Goal: Transaction & Acquisition: Purchase product/service

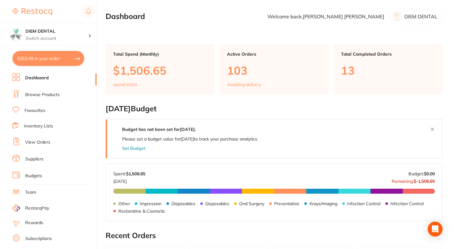
click at [34, 158] on link "Suppliers" at bounding box center [34, 159] width 18 height 6
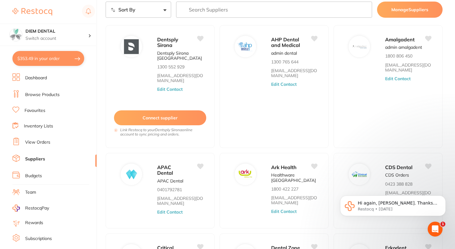
click at [60, 54] on button "$353.49 in your order" at bounding box center [48, 58] width 72 height 15
checkbox input "true"
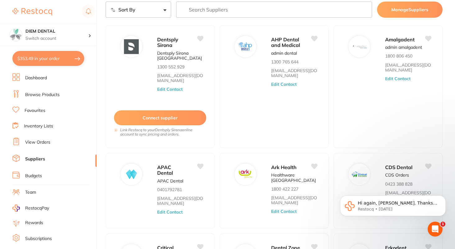
checkbox input "true"
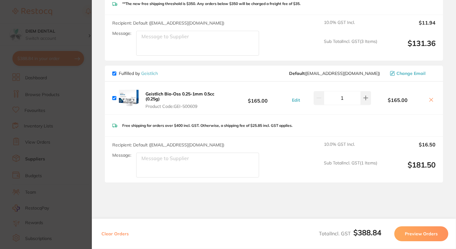
scroll to position [326, 0]
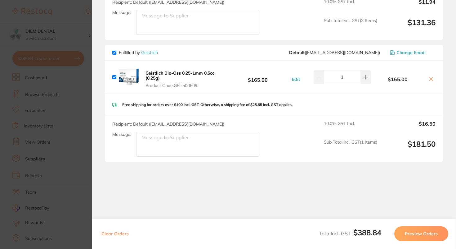
click at [174, 72] on b "Geistlich Bio-Oss 0.25-1mm 0.5cc (0.25g)" at bounding box center [180, 75] width 69 height 11
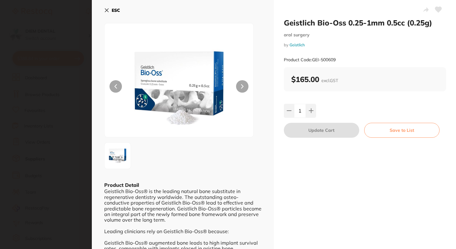
click at [108, 10] on icon at bounding box center [106, 10] width 5 height 5
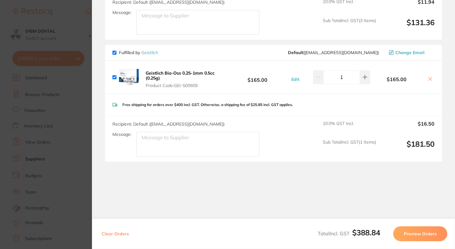
scroll to position [0, 0]
click at [64, 100] on section "Update RRP Set your pre negotiated price for this item. Item Agreed RRP (excl. …" at bounding box center [227, 124] width 455 height 249
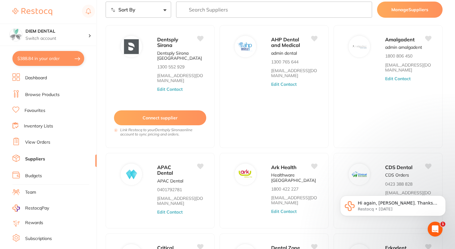
click at [39, 92] on link "Browse Products" at bounding box center [42, 95] width 34 height 6
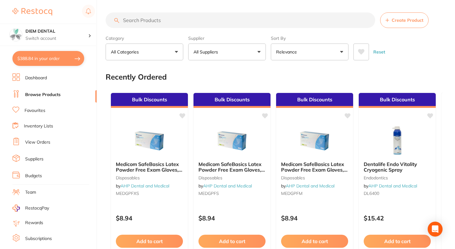
click at [147, 20] on input "search" at bounding box center [241, 20] width 270 height 16
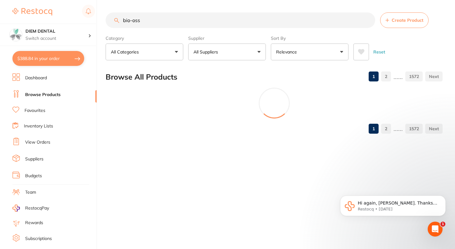
type input "bio-oss"
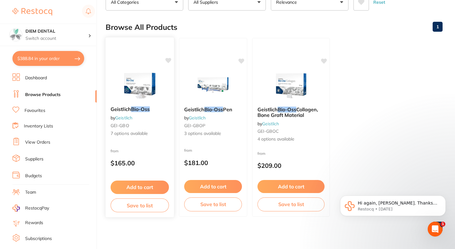
click at [137, 79] on img at bounding box center [139, 85] width 41 height 31
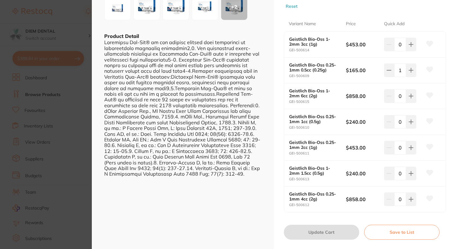
scroll to position [121, 0]
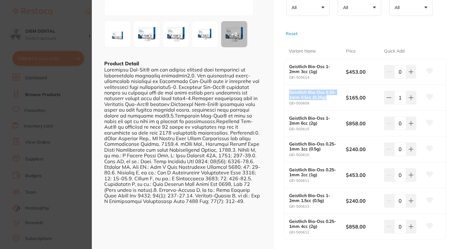
drag, startPoint x: 289, startPoint y: 90, endPoint x: 330, endPoint y: 97, distance: 41.3
click at [330, 97] on b "Geistlich Bio-Oss 0.25-1mm 0.5cc (0.25g)" at bounding box center [314, 95] width 51 height 10
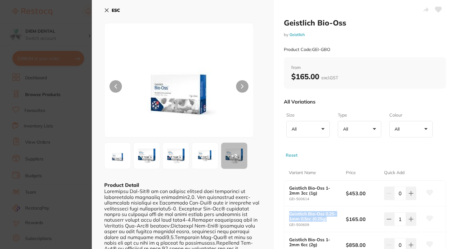
click at [107, 9] on icon at bounding box center [106, 10] width 5 height 5
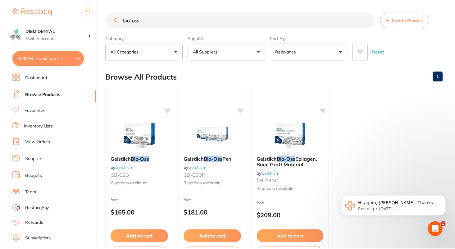
scroll to position [50, 0]
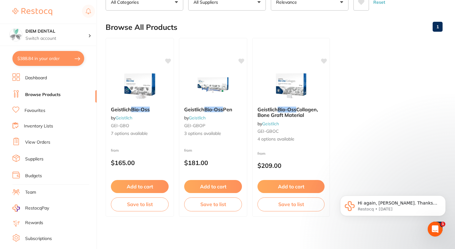
click at [70, 59] on button "$388.84 in your order" at bounding box center [48, 58] width 72 height 15
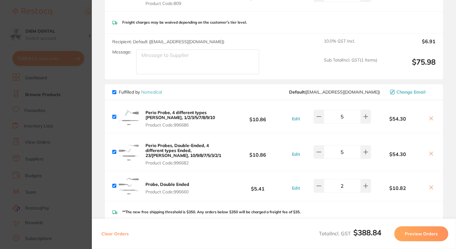
scroll to position [0, 0]
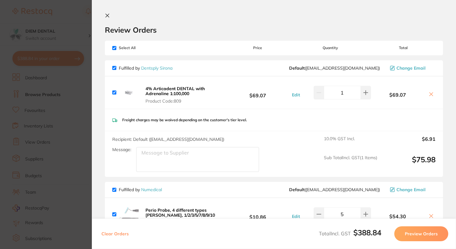
click at [114, 48] on input "checkbox" at bounding box center [114, 48] width 4 height 4
checkbox input "false"
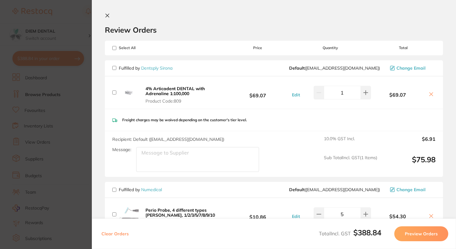
checkbox input "false"
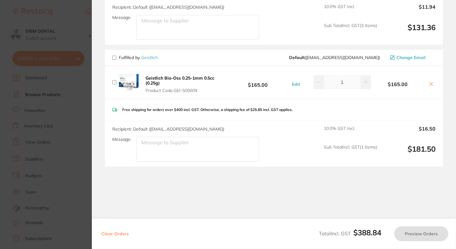
scroll to position [322, 0]
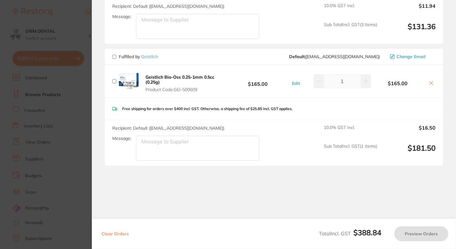
click at [116, 57] on input "checkbox" at bounding box center [114, 57] width 4 height 4
checkbox input "true"
click at [408, 234] on button "Preview Orders" at bounding box center [422, 233] width 54 height 15
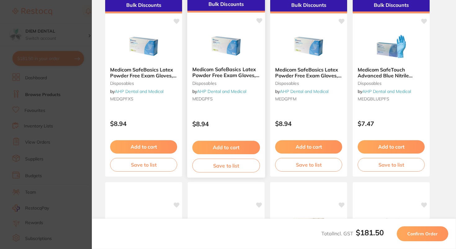
scroll to position [0, 0]
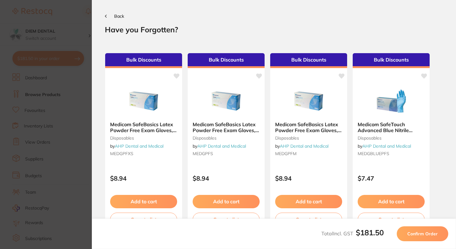
click at [108, 16] on button "Back" at bounding box center [114, 16] width 19 height 5
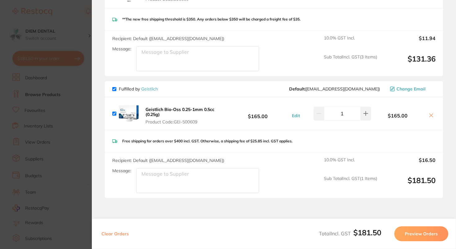
scroll to position [326, 0]
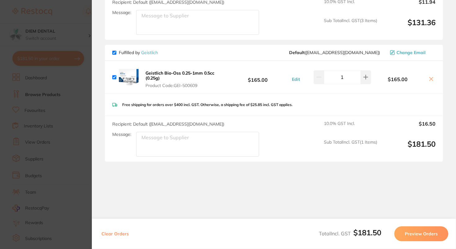
click at [409, 237] on button "Preview Orders" at bounding box center [422, 233] width 54 height 15
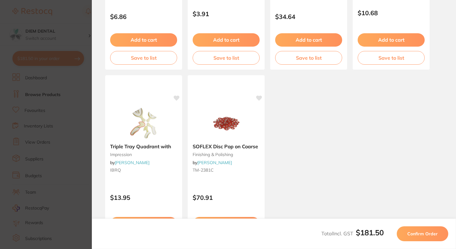
scroll to position [394, 0]
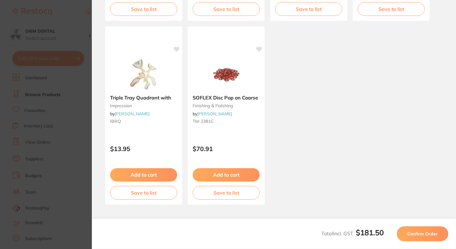
click at [439, 233] on button "Confirm Order" at bounding box center [423, 233] width 52 height 15
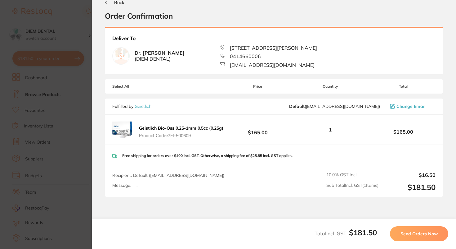
scroll to position [5, 0]
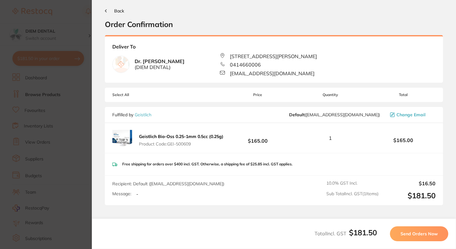
click at [411, 233] on span "Send Orders Now" at bounding box center [419, 234] width 37 height 6
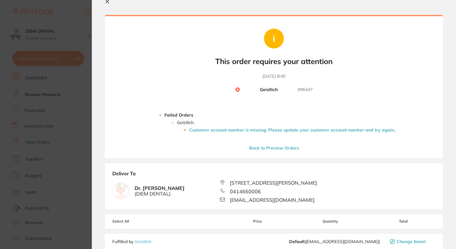
scroll to position [17, 0]
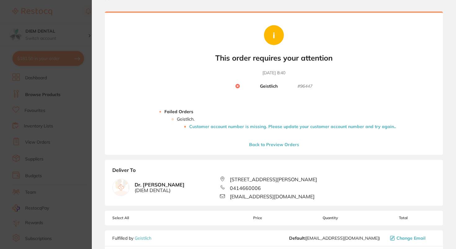
click at [331, 127] on li "Customer account number is missing. Please update your customer account number …" at bounding box center [292, 126] width 207 height 5
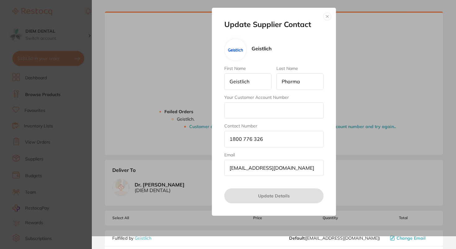
click at [249, 116] on input "Your Customer Account Number" at bounding box center [274, 110] width 99 height 16
click at [265, 110] on input "Your Customer Account Number" at bounding box center [274, 110] width 99 height 16
click at [223, 125] on div "Update Supplier Contact Geistlich First Name Geistlich Last Name Pharma Your Cu…" at bounding box center [274, 112] width 124 height 208
click at [238, 112] on input "Your Customer Account Number" at bounding box center [274, 110] width 99 height 16
paste input "VDNGU02"
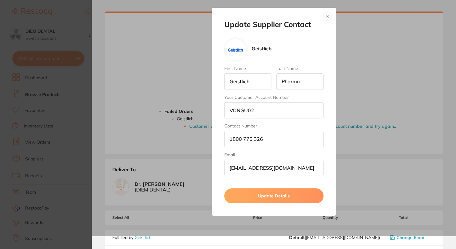
type input "VDNGU02"
click at [254, 193] on button "Update Details" at bounding box center [274, 195] width 99 height 15
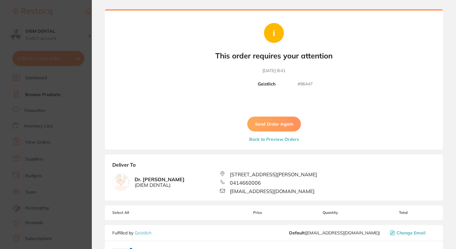
scroll to position [14, 0]
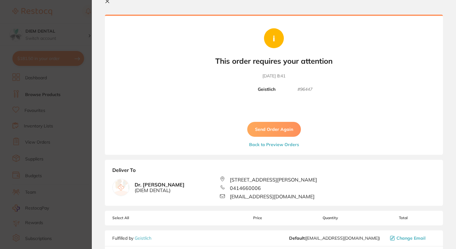
click at [278, 128] on button "Send Order Again" at bounding box center [274, 129] width 54 height 15
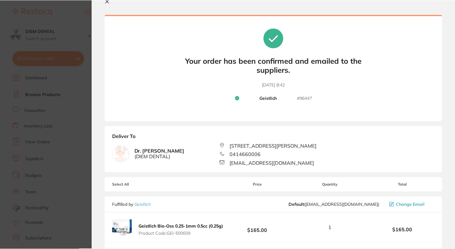
scroll to position [0, 0]
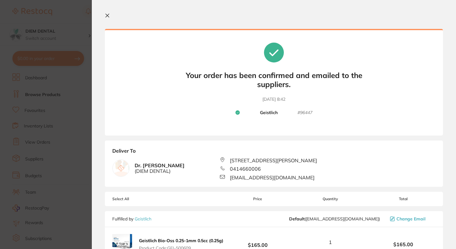
click at [107, 15] on icon at bounding box center [107, 15] width 3 height 3
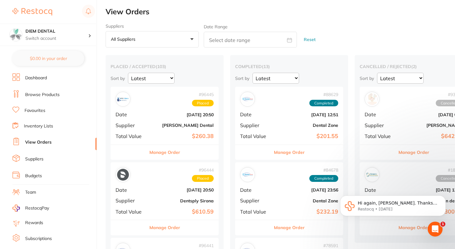
checkbox input "false"
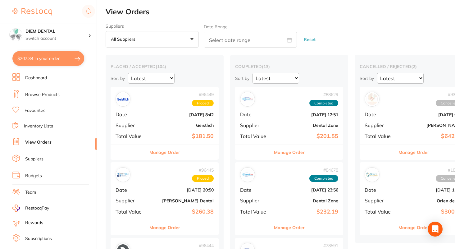
click at [33, 159] on link "Suppliers" at bounding box center [34, 159] width 18 height 6
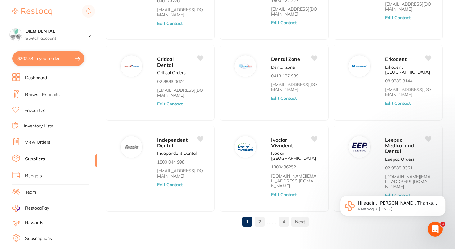
click at [259, 218] on link "2" at bounding box center [260, 221] width 10 height 12
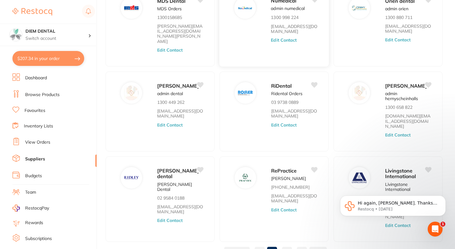
scroll to position [178, 0]
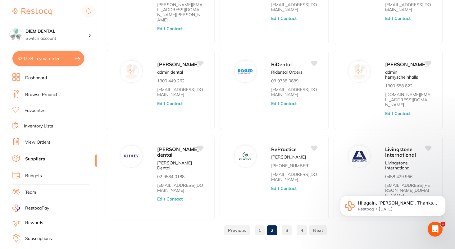
click at [286, 224] on link "3" at bounding box center [287, 230] width 10 height 12
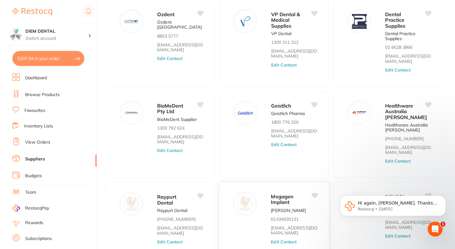
scroll to position [57, 0]
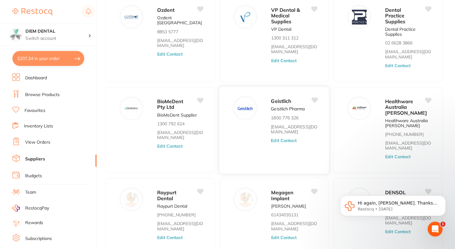
click at [282, 115] on div "Geistlich Geistlich Pharma 1800 776 326 [EMAIL_ADDRESS][DOMAIN_NAME] Edit Conta…" at bounding box center [297, 132] width 52 height 70
click at [285, 138] on button "Edit Contact" at bounding box center [284, 140] width 26 height 5
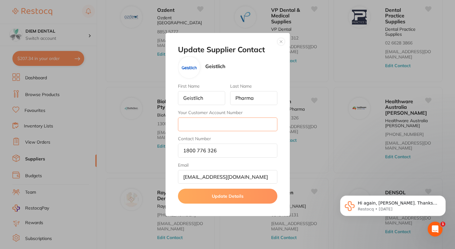
click at [266, 125] on input "Your Customer Account Number" at bounding box center [227, 124] width 99 height 14
paste input "VDNGU02"
type input "VDNGU02"
click at [245, 199] on button "Update Details" at bounding box center [227, 195] width 99 height 15
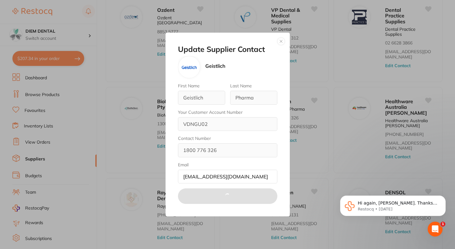
click at [281, 42] on button "button" at bounding box center [280, 41] width 7 height 7
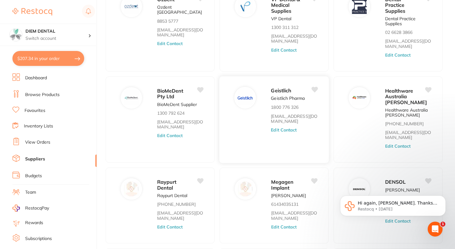
scroll to position [69, 0]
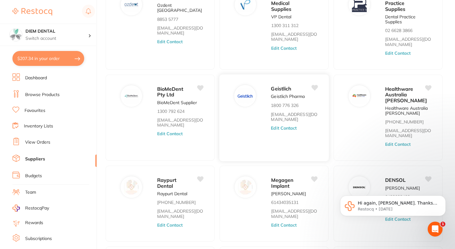
click at [281, 125] on button "Edit Contact" at bounding box center [284, 127] width 26 height 5
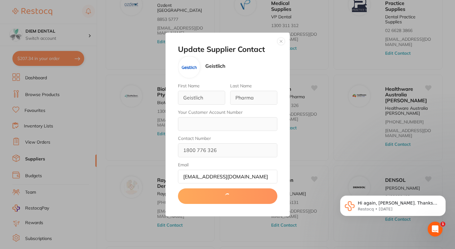
click at [281, 42] on button "button" at bounding box center [280, 41] width 7 height 7
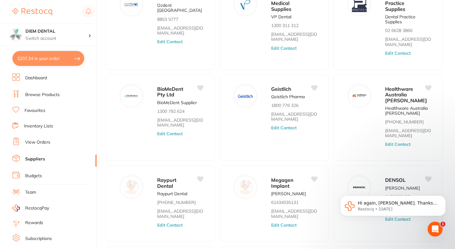
click at [37, 141] on link "View Orders" at bounding box center [37, 142] width 25 height 6
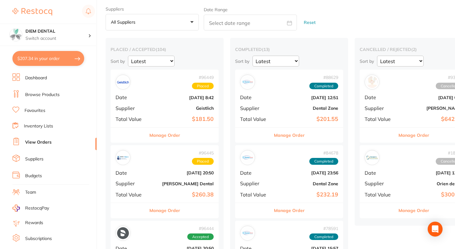
scroll to position [21, 0]
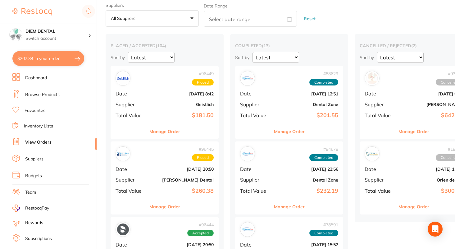
click at [173, 104] on b "Geistlich" at bounding box center [183, 104] width 62 height 5
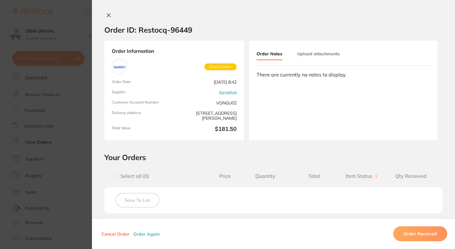
click at [109, 16] on icon at bounding box center [108, 15] width 5 height 5
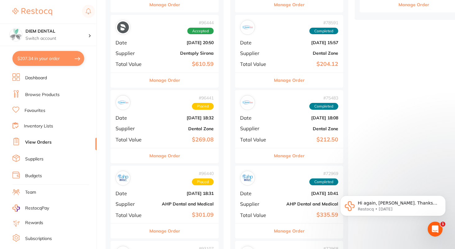
scroll to position [234, 0]
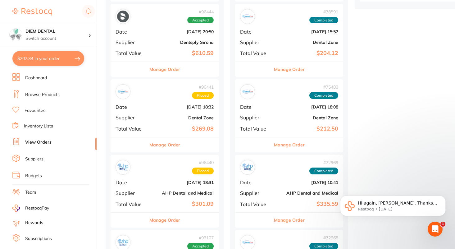
click at [170, 112] on div "# 96441 Placed Date [DATE] 18:32 Supplier Dental Zone Total Value $269.08" at bounding box center [165, 107] width 108 height 57
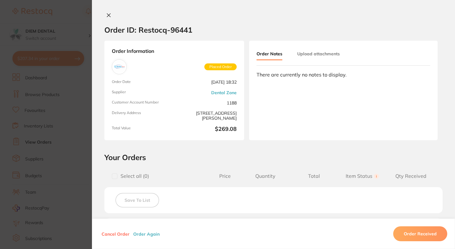
click at [107, 14] on icon at bounding box center [108, 15] width 3 height 3
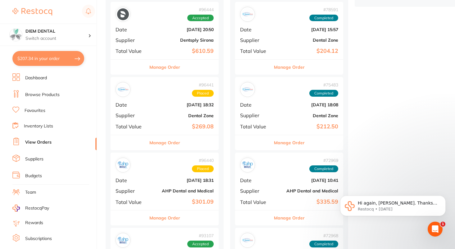
click at [143, 42] on span "Supplier" at bounding box center [131, 40] width 31 height 6
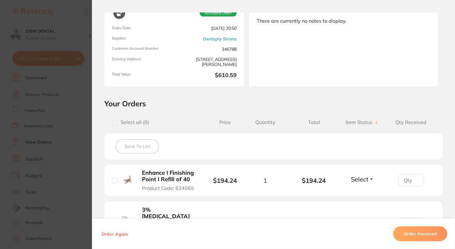
scroll to position [55, 0]
drag, startPoint x: 220, startPoint y: 48, endPoint x: 240, endPoint y: 48, distance: 19.9
click at [240, 48] on div "Order Information Accepted Order Order Date [DATE] 20:50 Supplier Dentsply Siro…" at bounding box center [174, 35] width 140 height 99
click at [234, 49] on span "346788" at bounding box center [207, 47] width 60 height 5
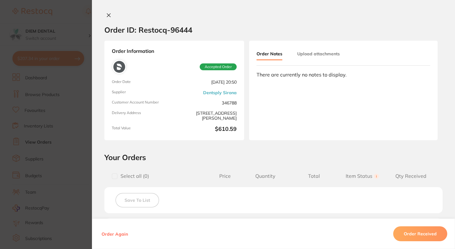
scroll to position [216, 0]
drag, startPoint x: 170, startPoint y: 30, endPoint x: 197, endPoint y: 31, distance: 26.7
click at [197, 31] on section "Order ID: Restocq- 96444" at bounding box center [273, 30] width 363 height 22
click at [198, 32] on section "Order ID: Restocq- 96444" at bounding box center [273, 30] width 363 height 22
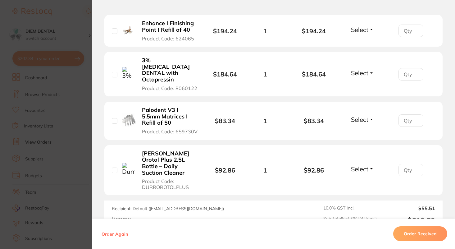
scroll to position [0, 0]
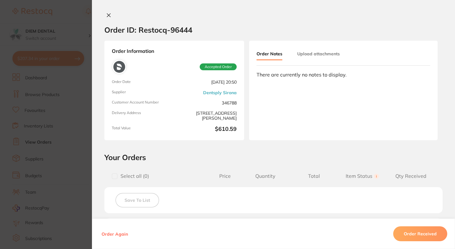
click at [109, 17] on icon at bounding box center [108, 15] width 5 height 5
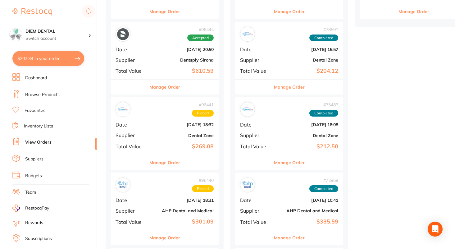
click at [54, 93] on link "Browse Products" at bounding box center [42, 95] width 34 height 6
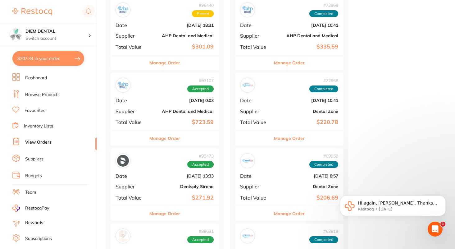
scroll to position [389, 0]
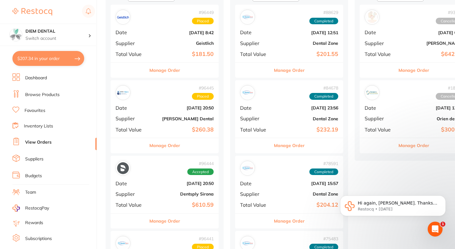
scroll to position [77, 0]
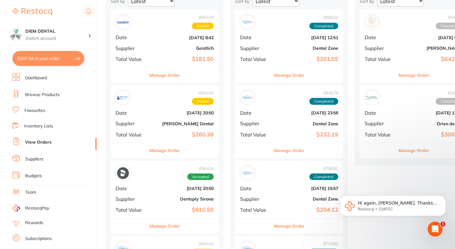
click at [158, 128] on div "# 96445 Placed Date Oct 11 2025, 20:50 Supplier Erskine Dental Total Value $260…" at bounding box center [165, 113] width 108 height 57
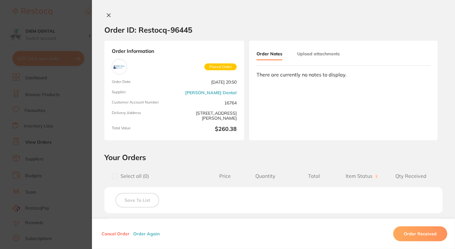
scroll to position [48, 0]
click at [107, 16] on icon at bounding box center [108, 15] width 5 height 5
